Goal: Transaction & Acquisition: Subscribe to service/newsletter

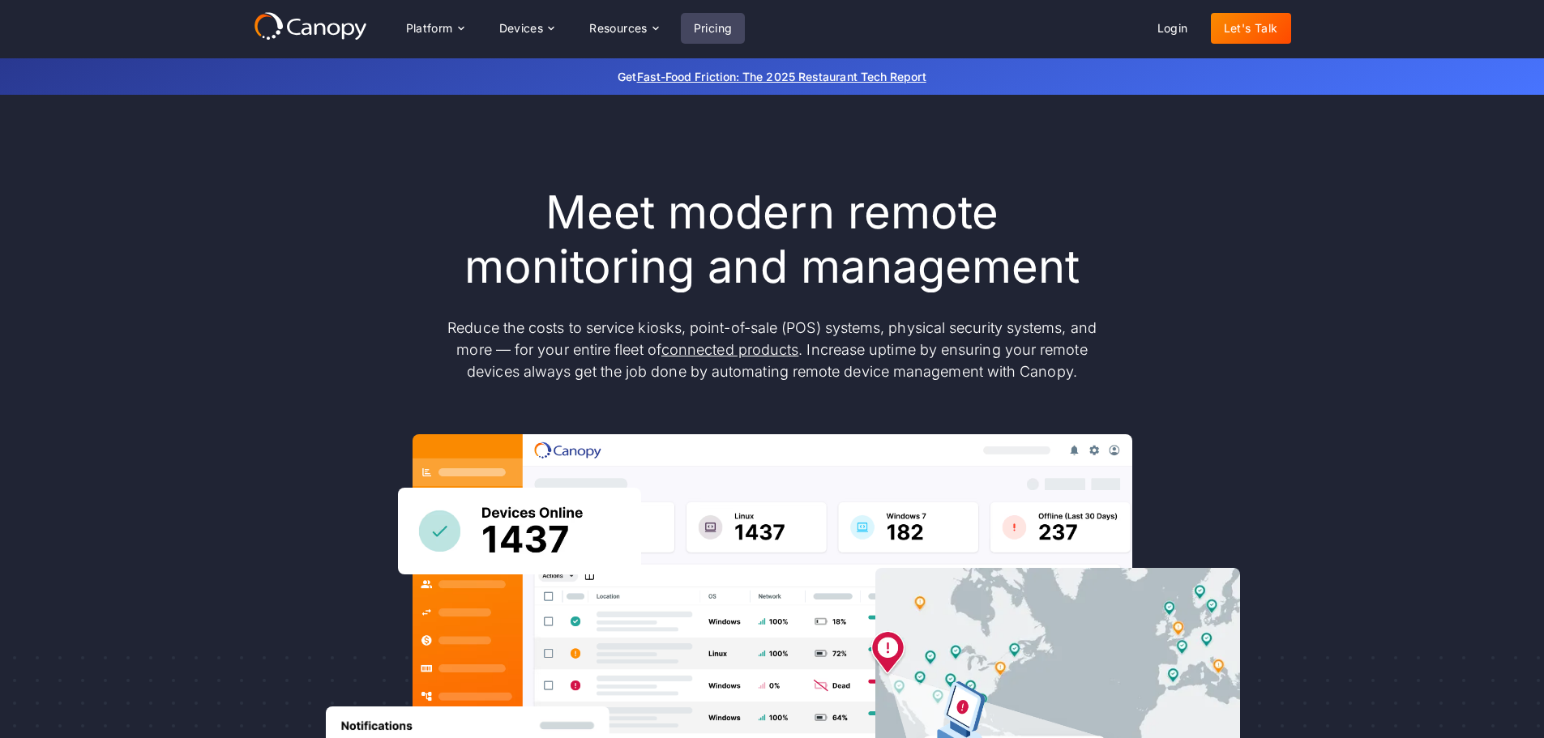
click at [723, 28] on link "Pricing" at bounding box center [713, 28] width 65 height 31
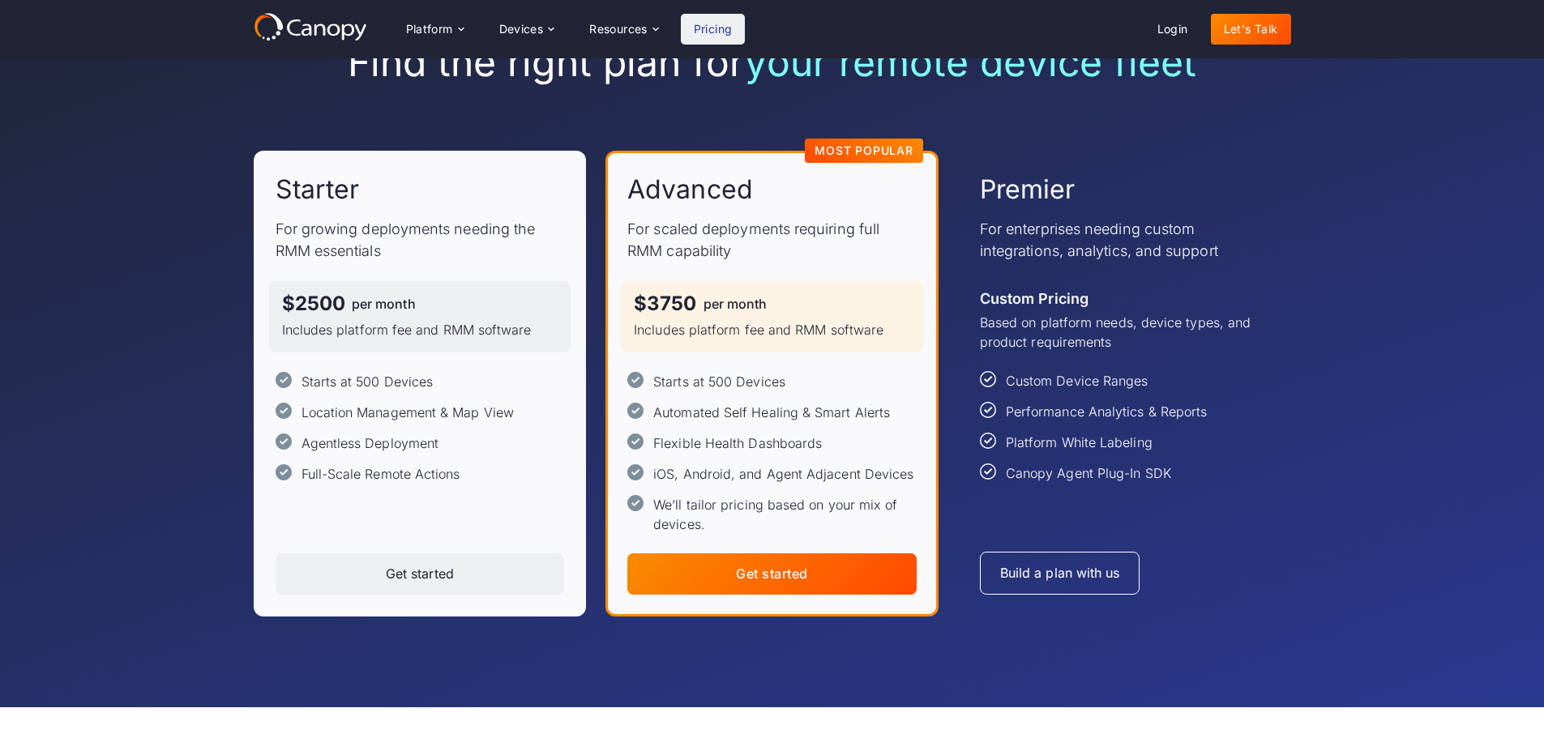
scroll to position [81, 0]
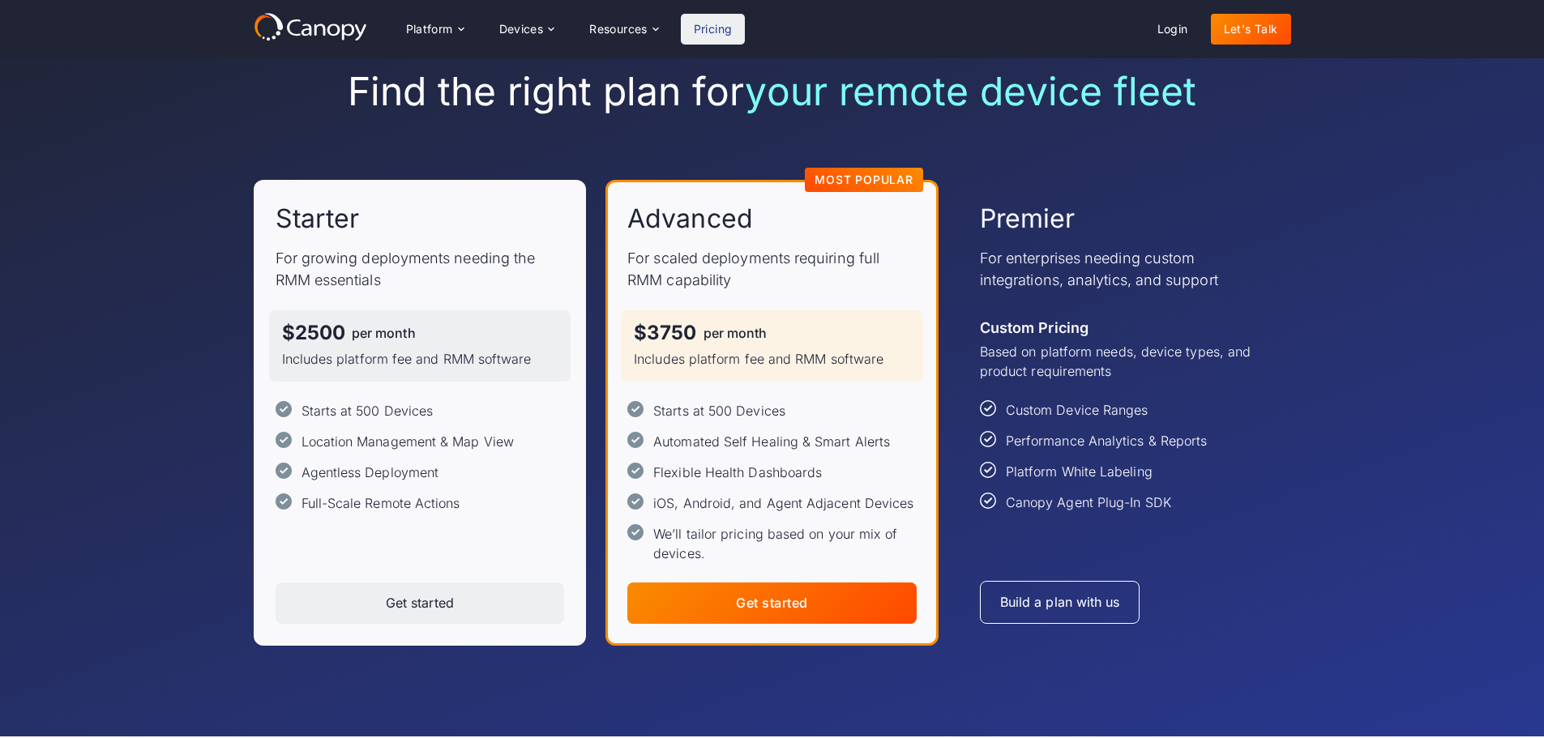
click at [1315, 447] on div "Find the right plan for your remote device fleet Starter For growing deployment…" at bounding box center [772, 356] width 1544 height 759
click at [1349, 451] on div "Find the right plan for your remote device fleet Starter For growing deployment…" at bounding box center [772, 356] width 1544 height 759
click at [1387, 416] on div "Find the right plan for your remote device fleet Starter For growing deployment…" at bounding box center [772, 356] width 1544 height 759
